Goal: Find contact information: Find contact information

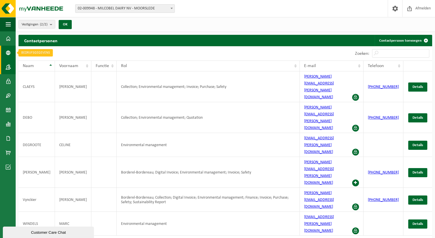
click at [5, 53] on link "Bedrijfsgegevens" at bounding box center [8, 53] width 16 height 14
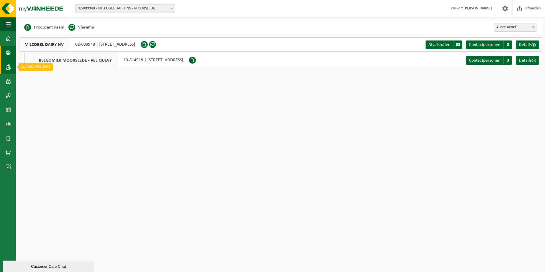
click at [10, 66] on span at bounding box center [8, 67] width 5 height 14
